Goal: Transaction & Acquisition: Subscribe to service/newsletter

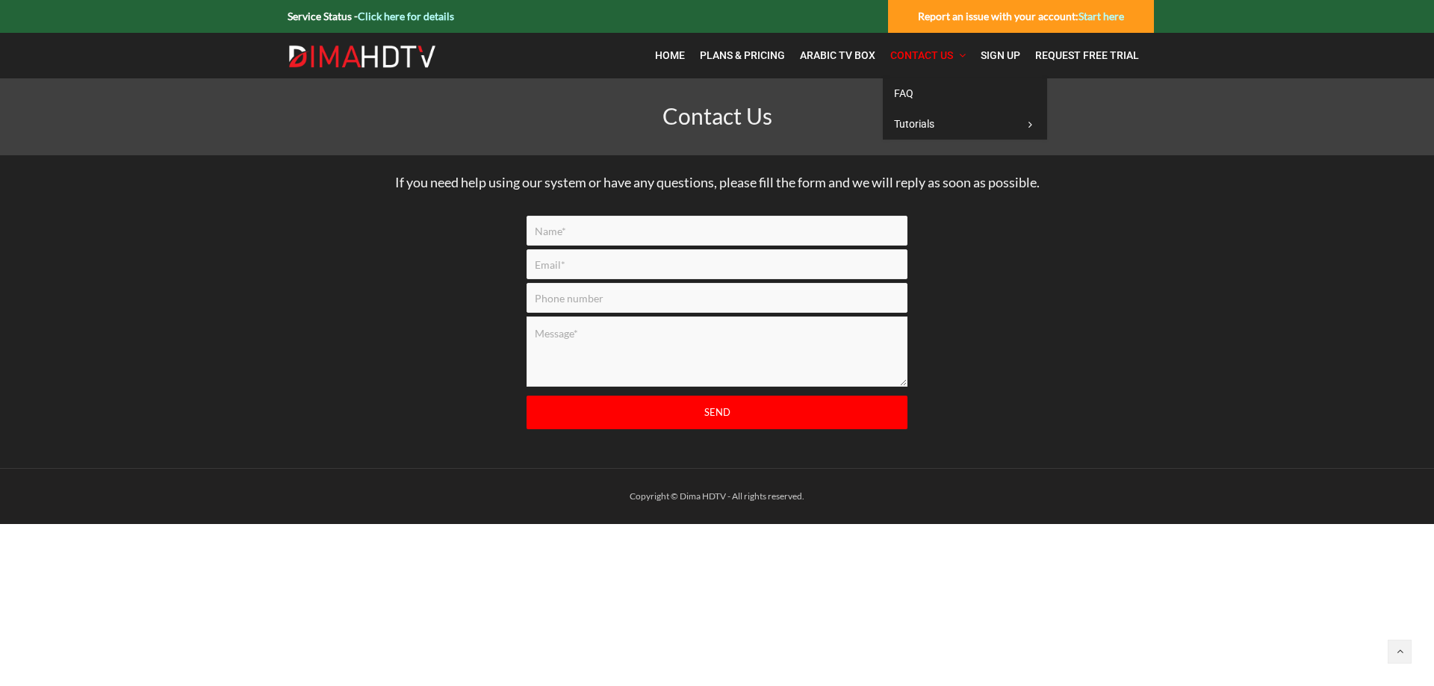
click at [962, 52] on icon at bounding box center [962, 55] width 7 height 10
click at [749, 60] on span "Plans & Pricing" at bounding box center [742, 55] width 85 height 12
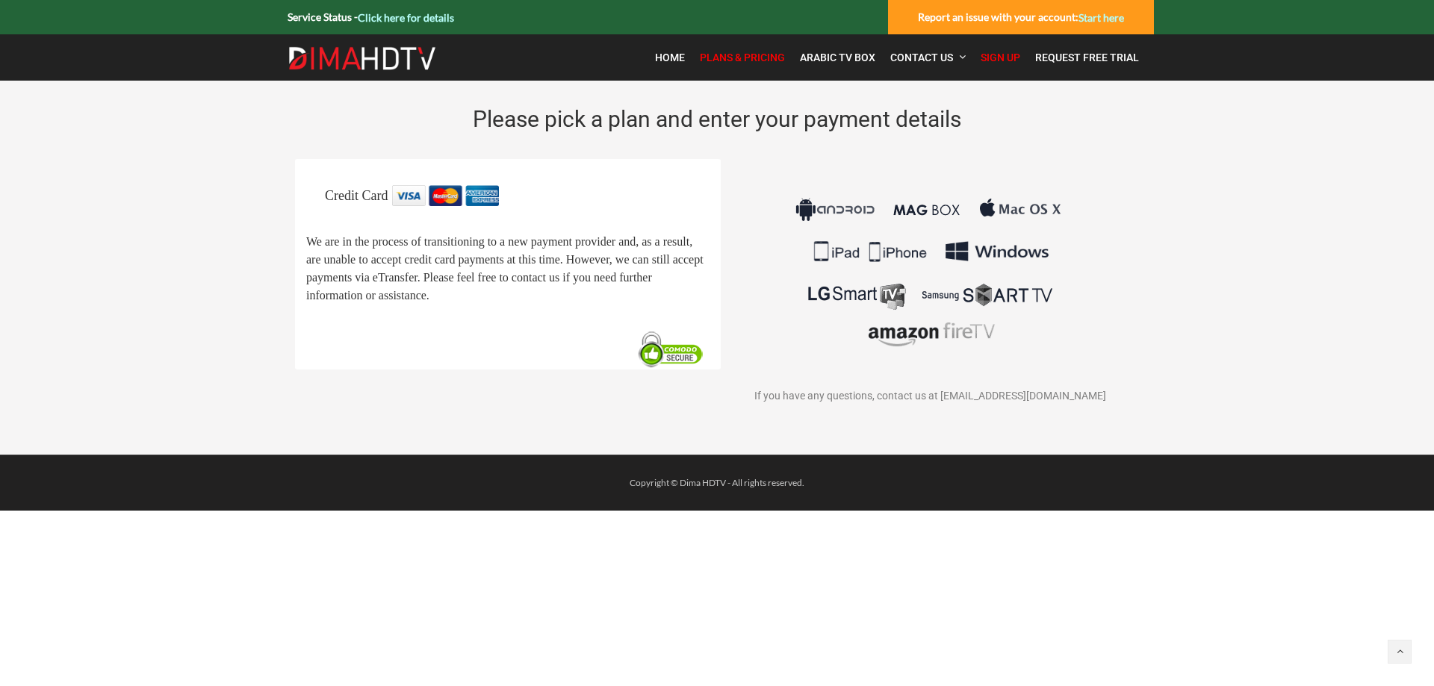
click at [371, 63] on img at bounding box center [362, 58] width 149 height 24
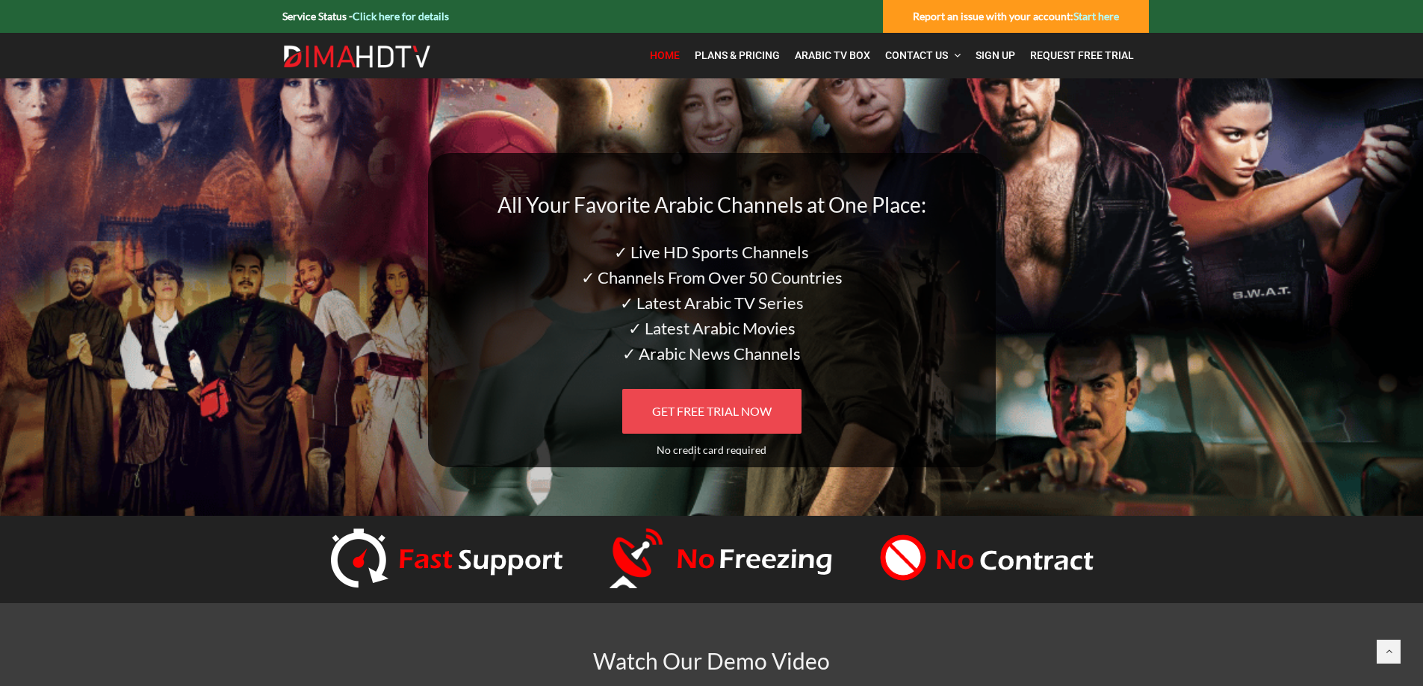
click at [707, 418] on link "GET FREE TRIAL NOW" at bounding box center [711, 411] width 179 height 45
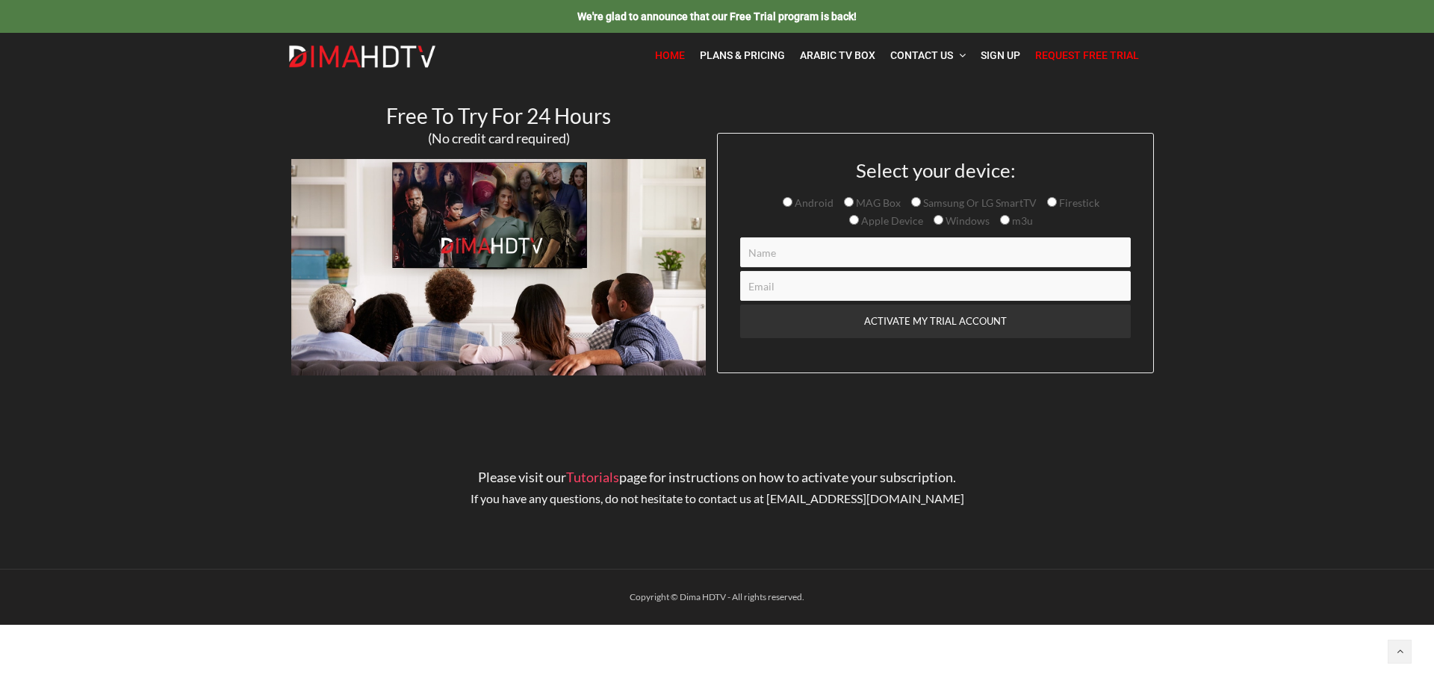
click at [672, 57] on span "Home" at bounding box center [670, 55] width 30 height 12
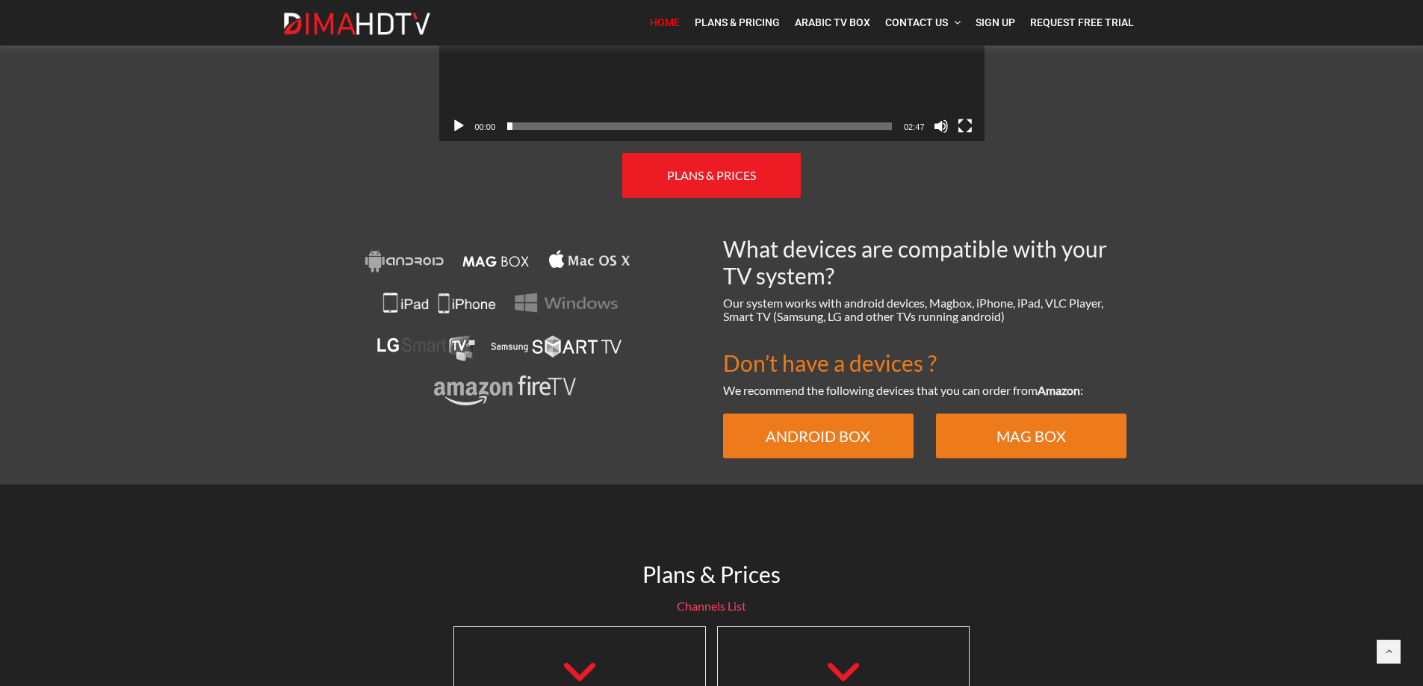
scroll to position [823, 0]
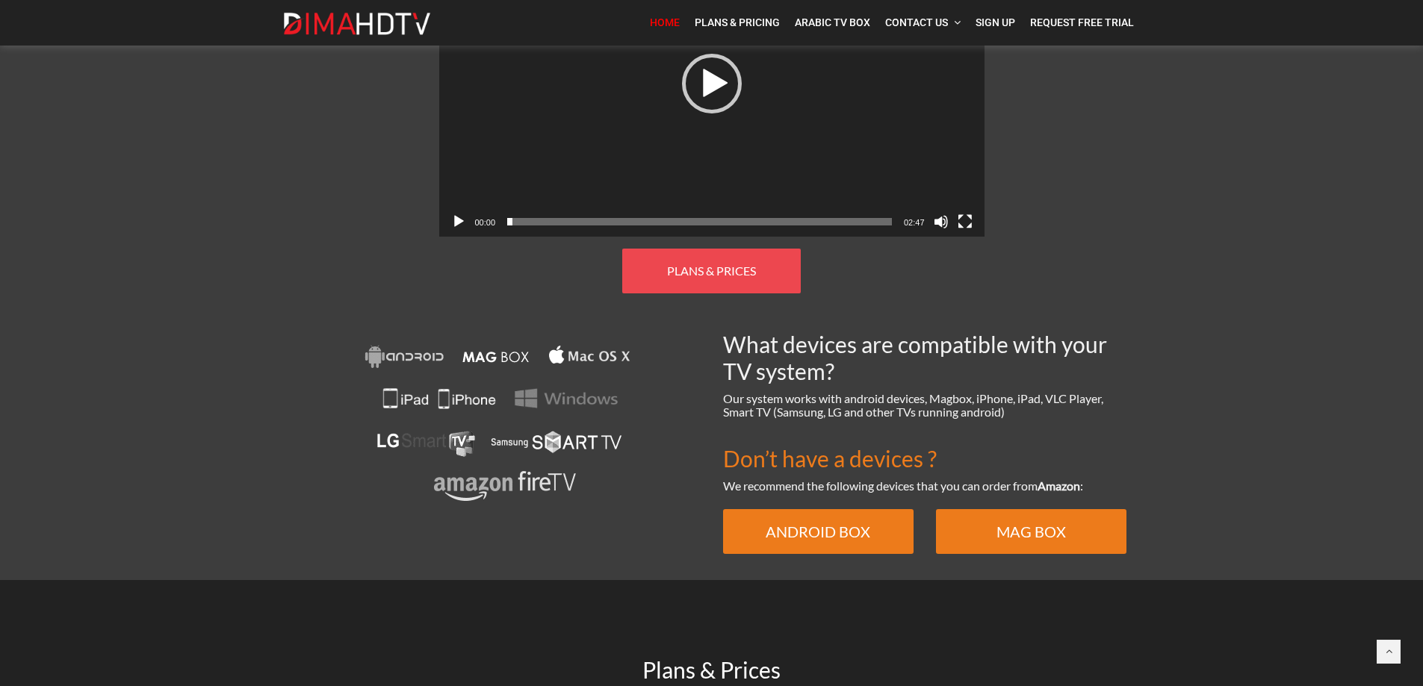
click at [709, 264] on span "PLANS & PRICES" at bounding box center [711, 271] width 89 height 14
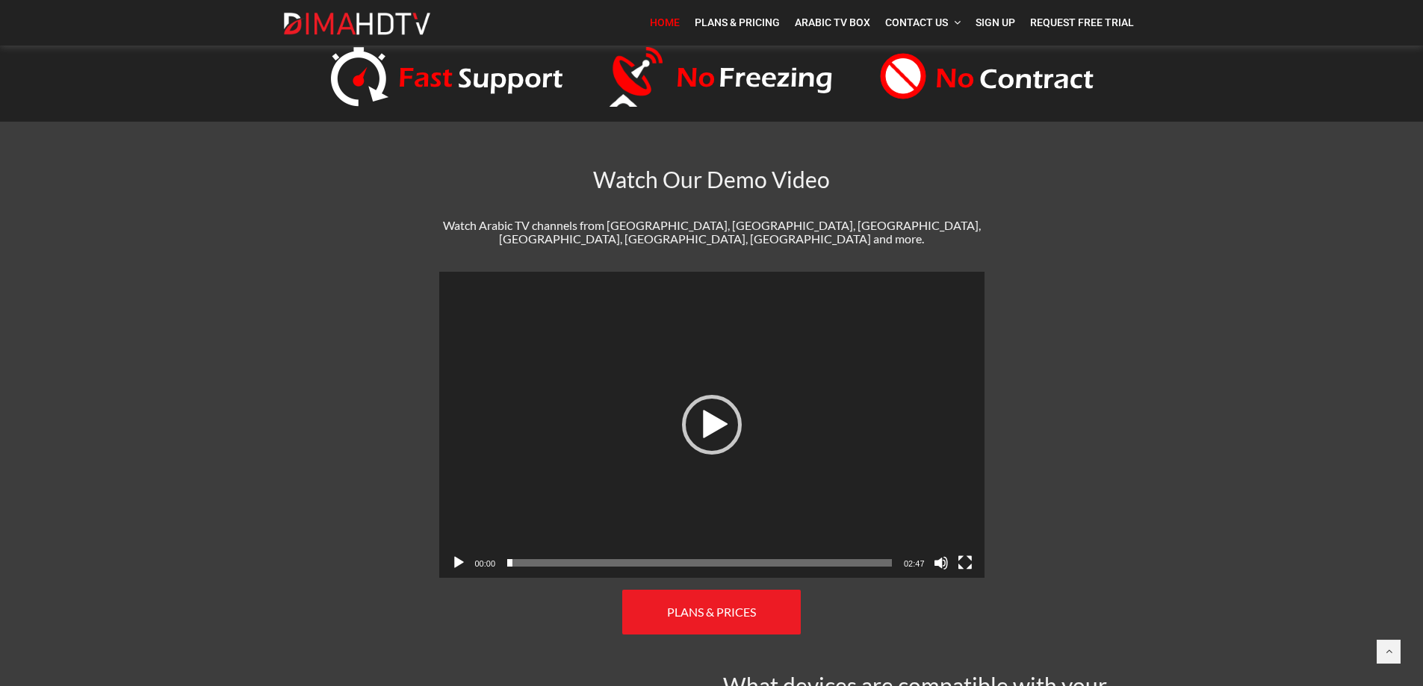
scroll to position [471, 0]
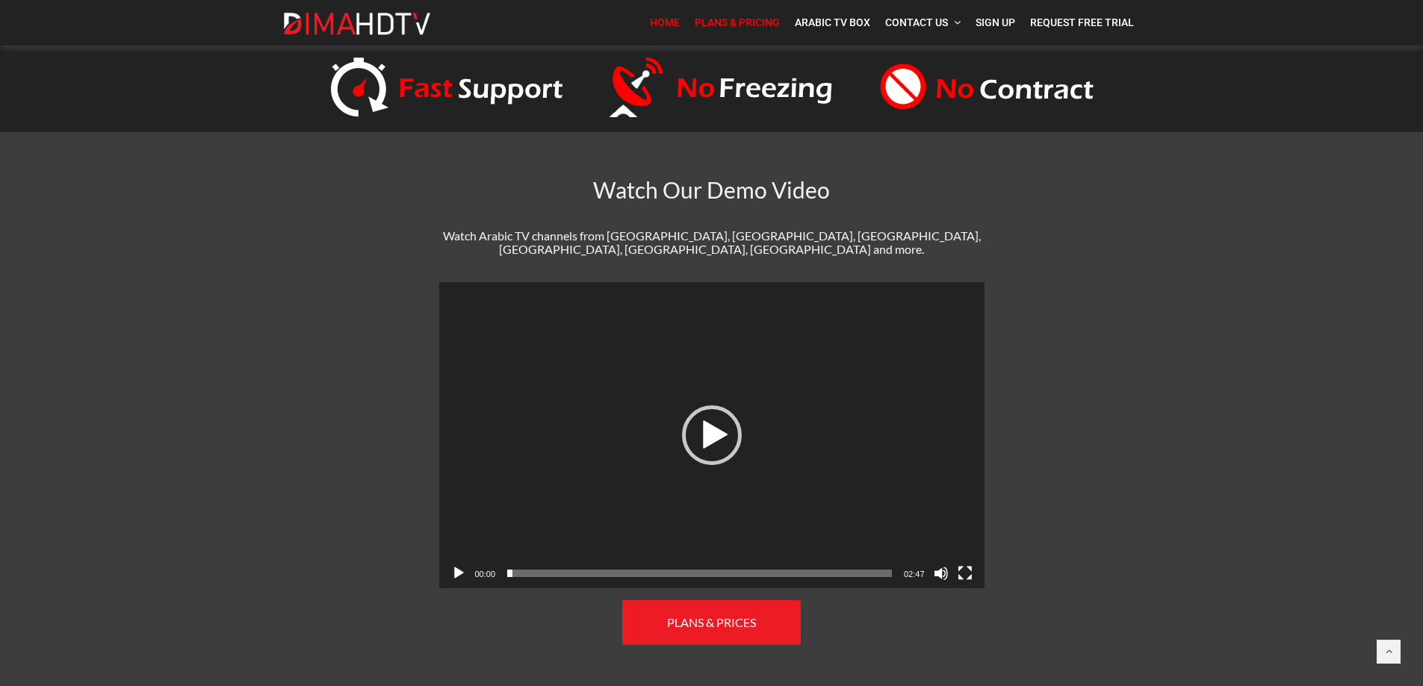
click at [757, 20] on span "Plans & Pricing" at bounding box center [737, 22] width 85 height 12
